Goal: Task Accomplishment & Management: Manage account settings

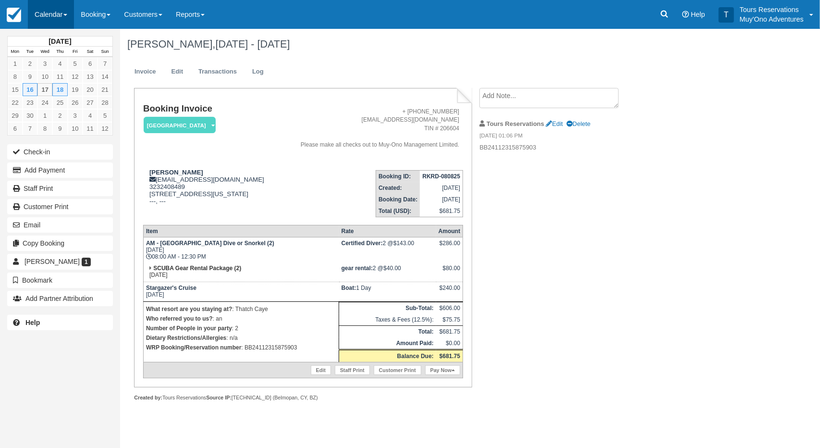
click at [67, 17] on link "Calendar" at bounding box center [51, 14] width 46 height 29
click at [92, 14] on link "Booking" at bounding box center [95, 14] width 43 height 29
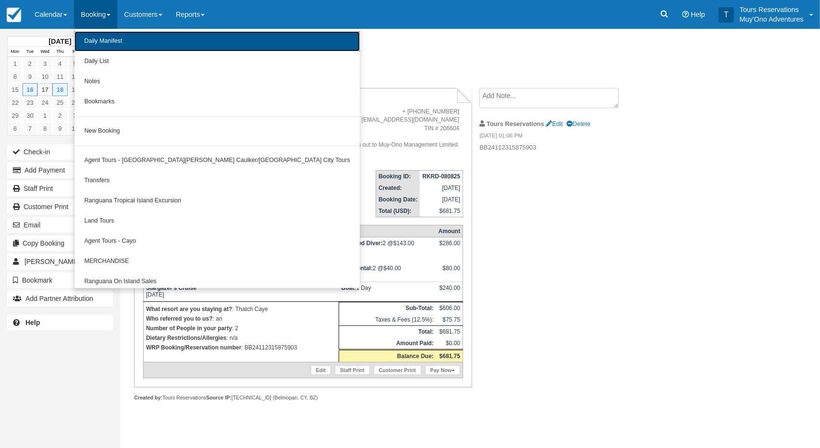
click at [108, 41] on link "Daily Manifest" at bounding box center [216, 41] width 285 height 20
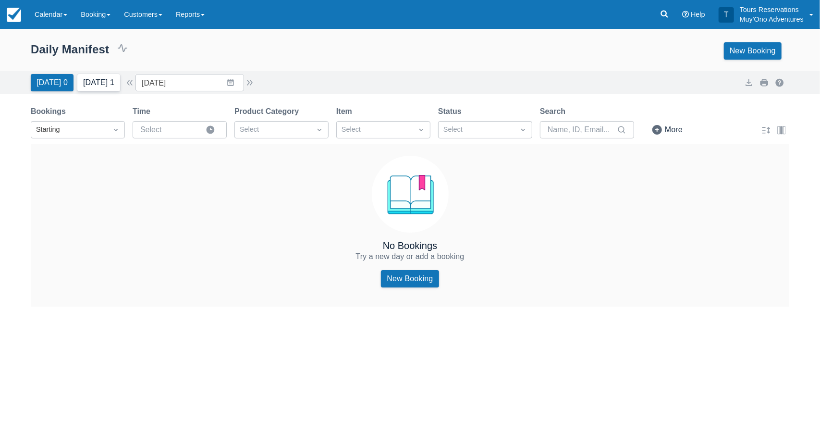
click at [92, 83] on button "[DATE] 1" at bounding box center [98, 82] width 43 height 17
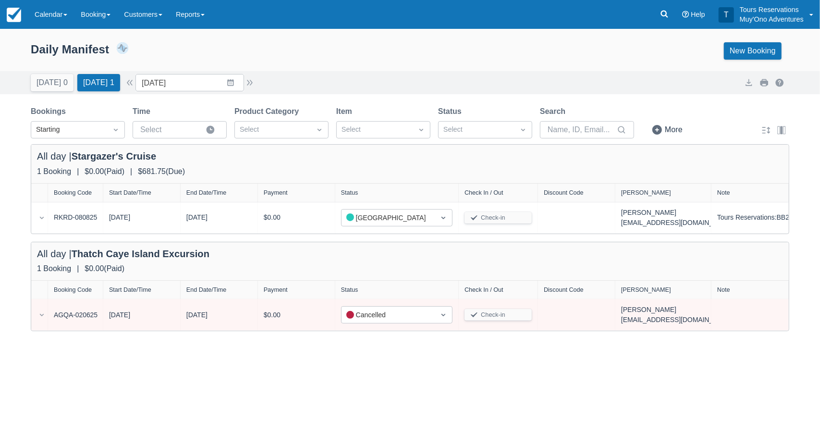
click at [408, 363] on div "Expand rows Daily Manifest 2 Bookings $681.75 Booking Revenue View Revenue Repo…" at bounding box center [410, 238] width 820 height 419
click at [208, 77] on input "[DATE]" at bounding box center [189, 82] width 109 height 17
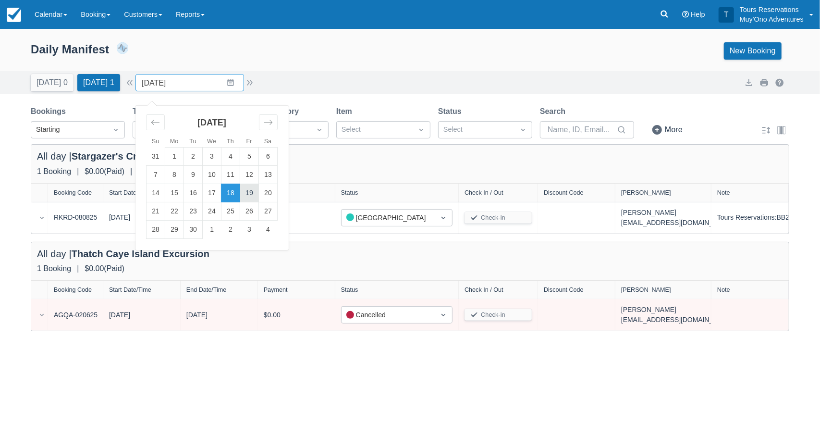
click at [253, 193] on td "19" at bounding box center [249, 193] width 19 height 18
type input "[DATE]"
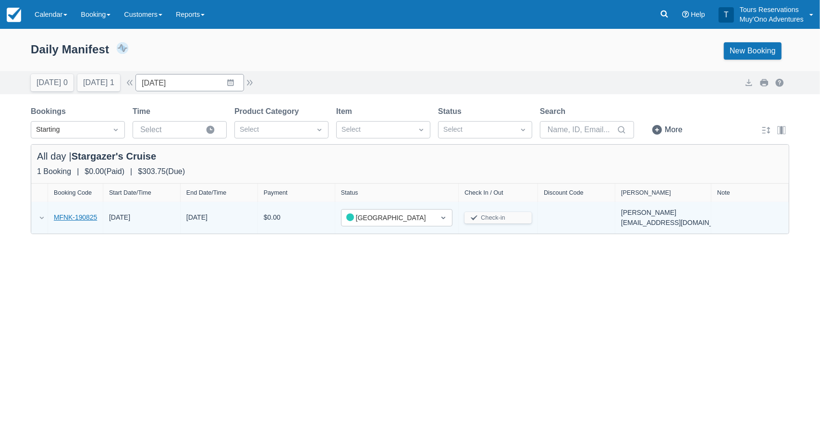
click at [76, 215] on link "MFNK-190825" at bounding box center [75, 217] width 43 height 10
